Goal: Transaction & Acquisition: Purchase product/service

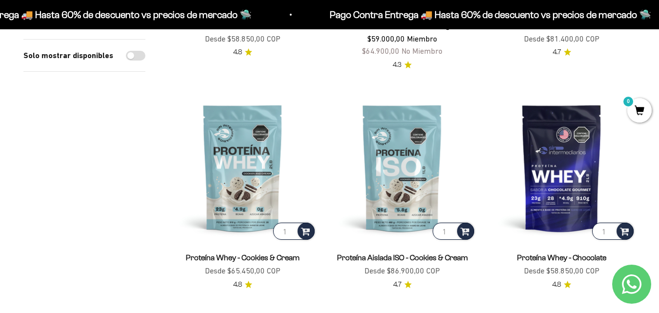
scroll to position [293, 0]
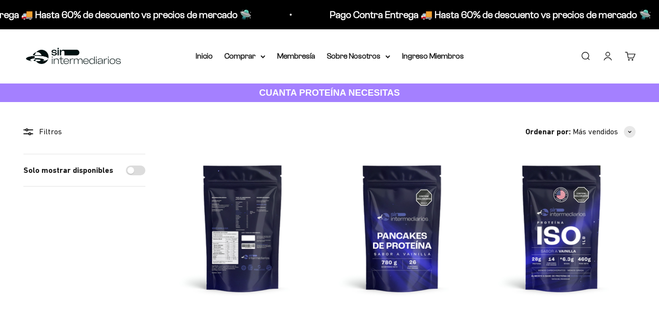
scroll to position [98, 0]
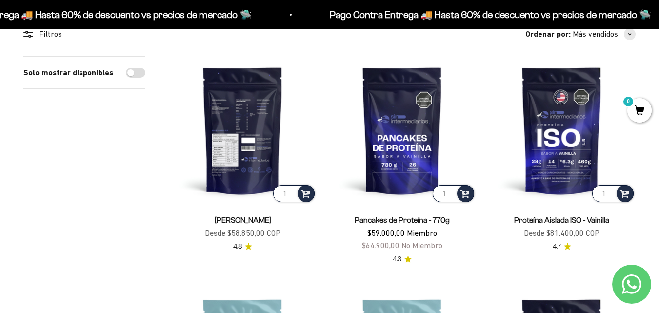
click at [228, 145] on img at bounding box center [243, 130] width 148 height 148
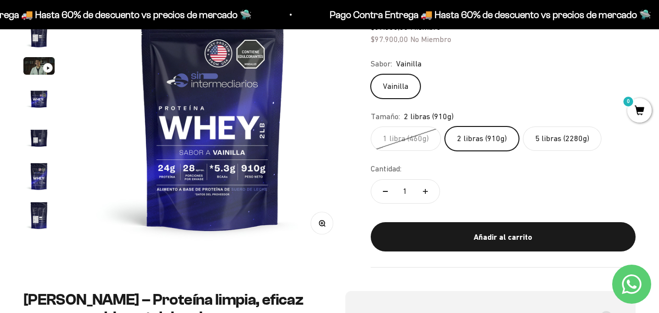
scroll to position [98, 0]
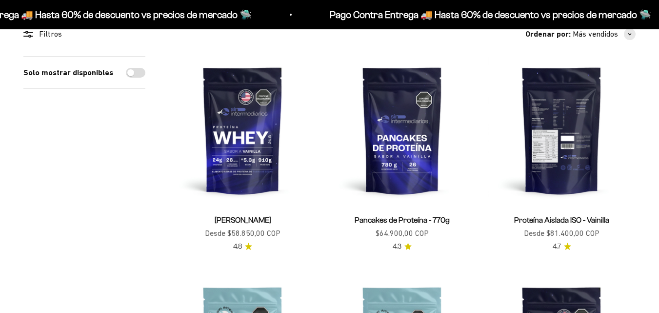
scroll to position [98, 0]
click at [565, 154] on img at bounding box center [562, 130] width 148 height 148
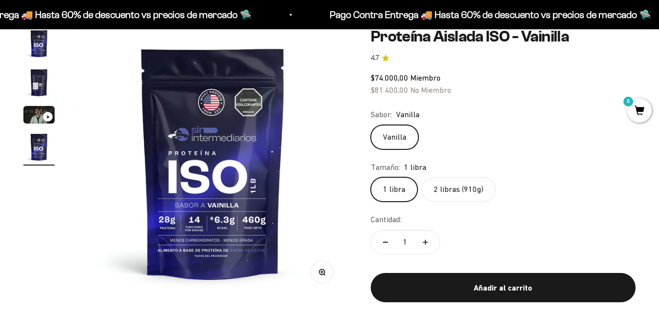
scroll to position [0, 825]
click at [452, 192] on label "2 libras (910g)" at bounding box center [458, 189] width 74 height 24
click at [371, 177] on input "2 libras (910g)" at bounding box center [370, 177] width 0 height 0
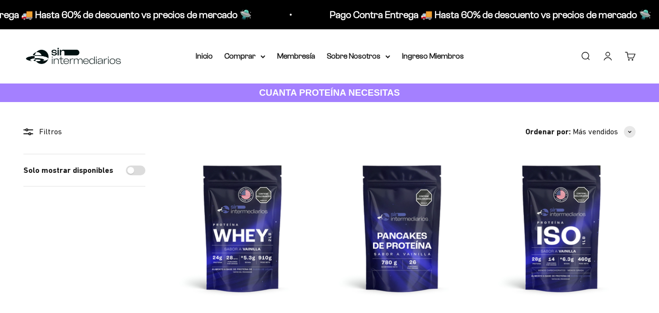
click at [231, 154] on img at bounding box center [243, 228] width 148 height 148
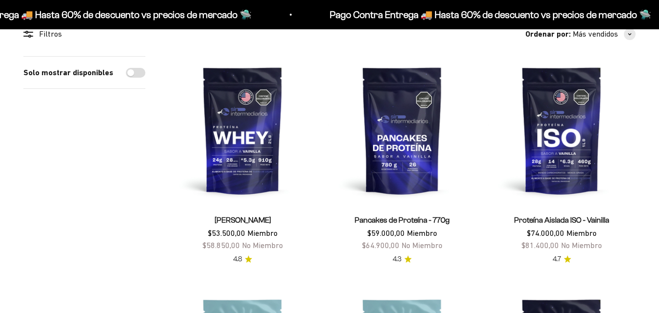
scroll to position [293, 0]
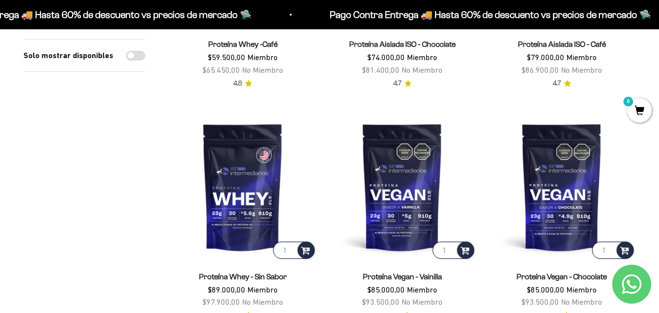
scroll to position [829, 0]
